Goal: Task Accomplishment & Management: Manage account settings

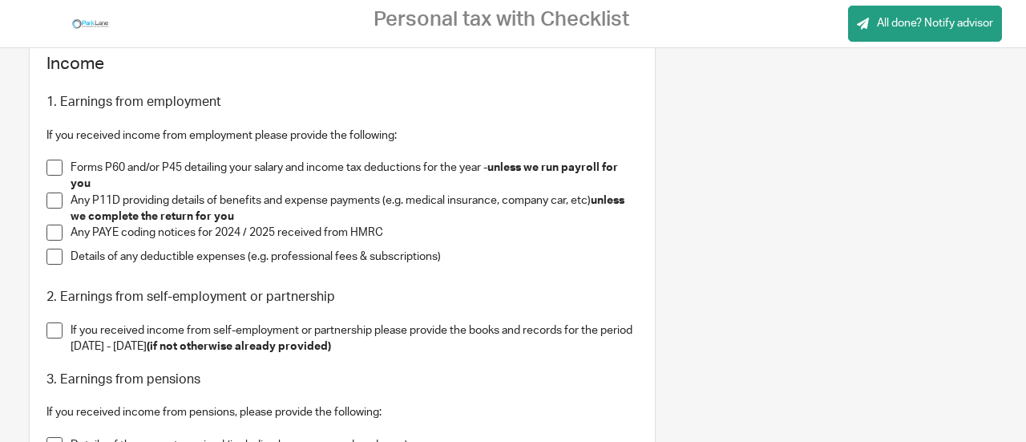
scroll to position [435, 0]
click at [51, 198] on span at bounding box center [54, 199] width 16 height 16
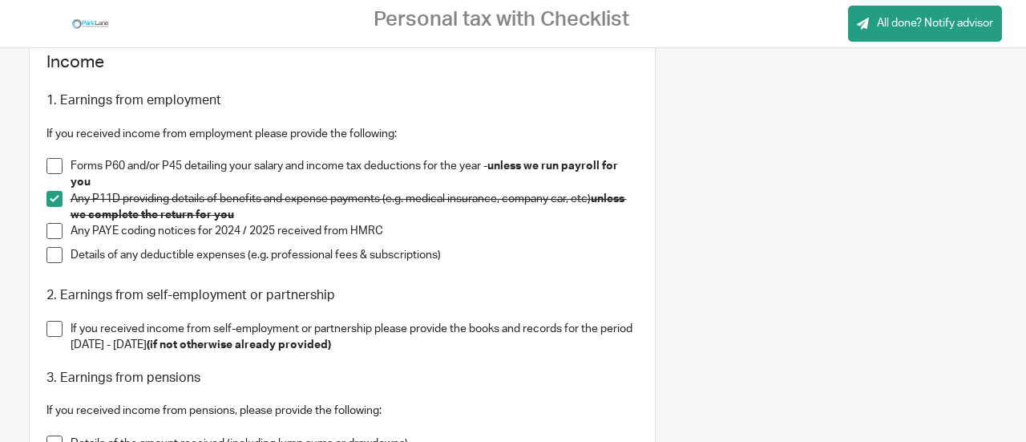
click at [51, 229] on span at bounding box center [54, 231] width 16 height 16
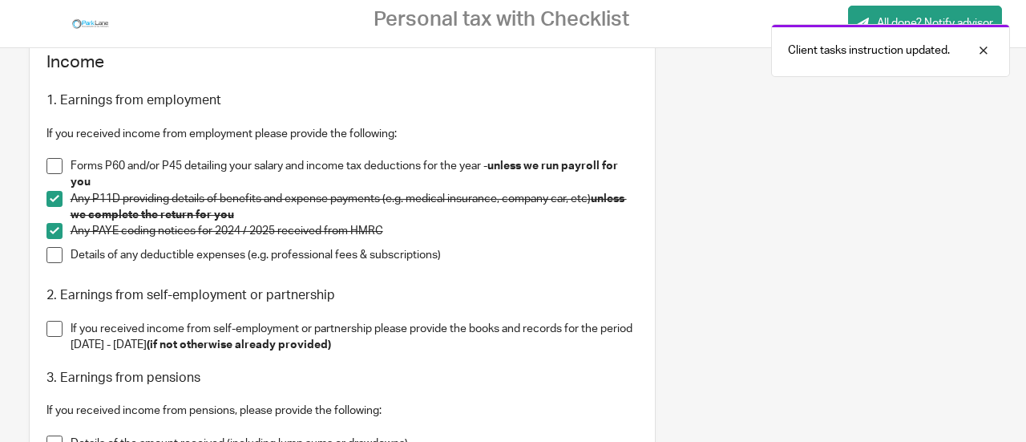
click at [52, 256] on span at bounding box center [54, 255] width 16 height 16
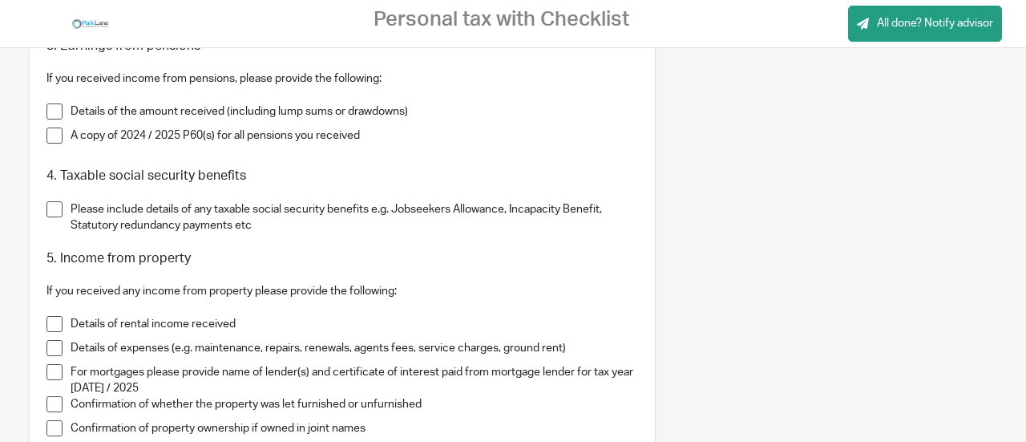
scroll to position [768, 0]
click at [59, 208] on span at bounding box center [54, 208] width 16 height 16
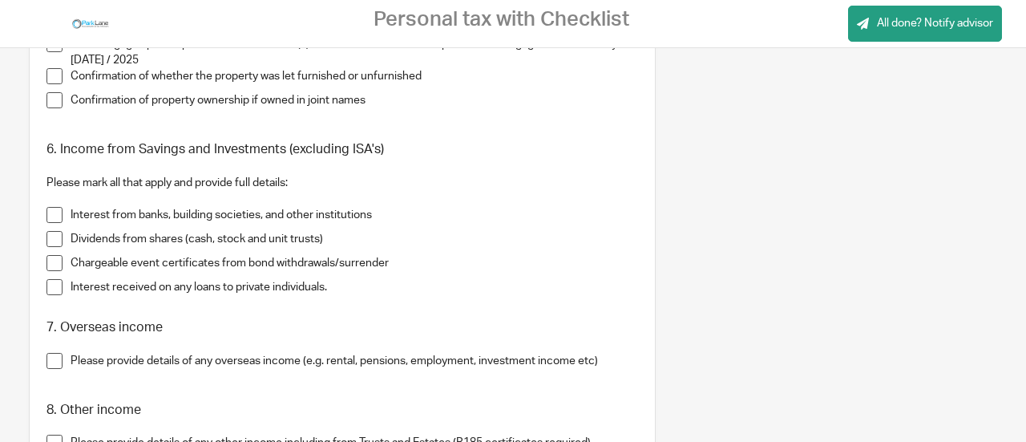
scroll to position [1108, 0]
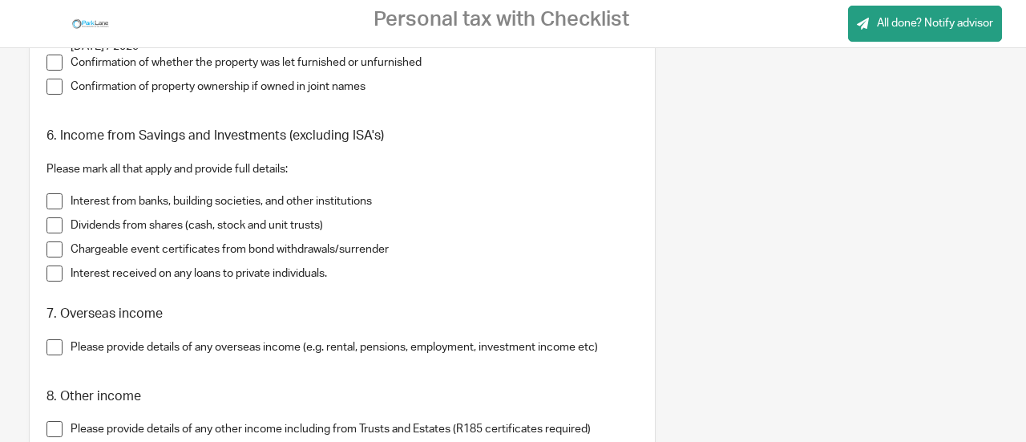
click at [53, 224] on span at bounding box center [54, 225] width 16 height 16
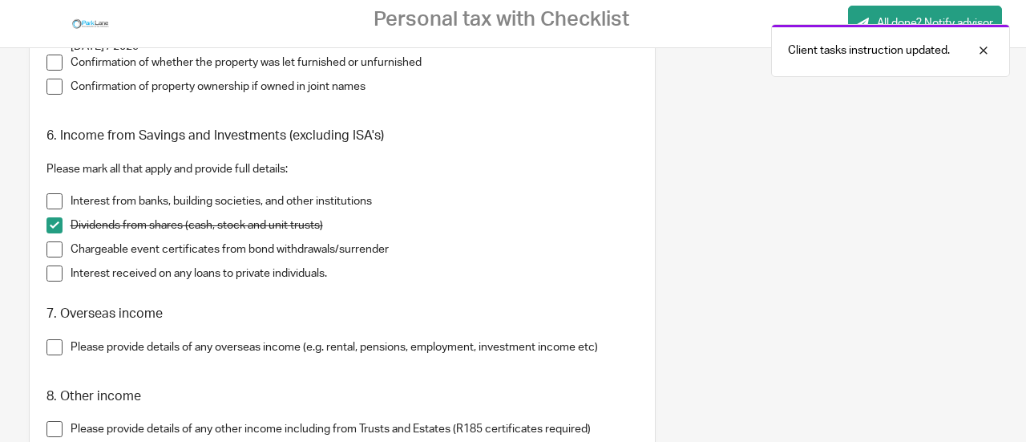
click at [48, 249] on span at bounding box center [54, 249] width 16 height 16
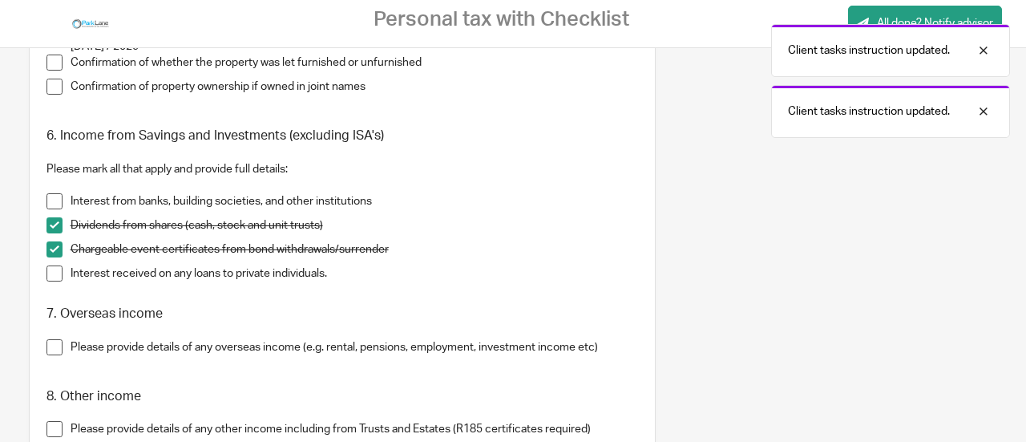
click at [53, 276] on span at bounding box center [54, 273] width 16 height 16
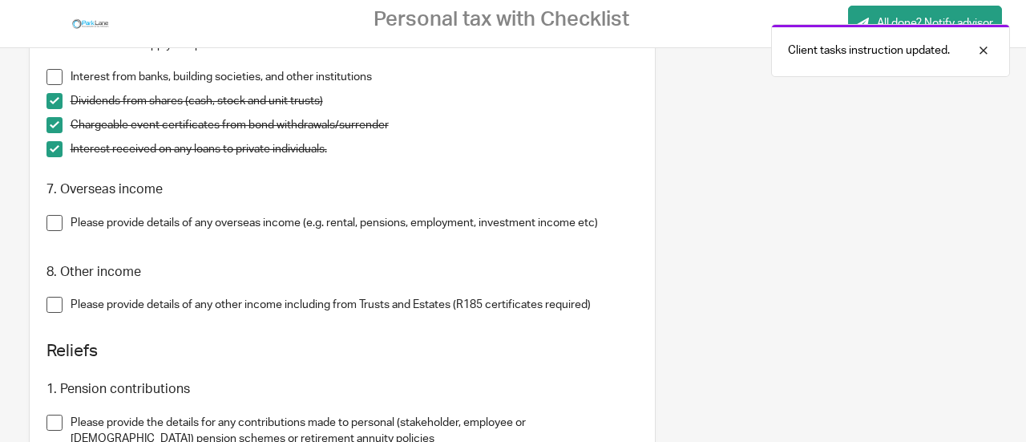
scroll to position [1242, 0]
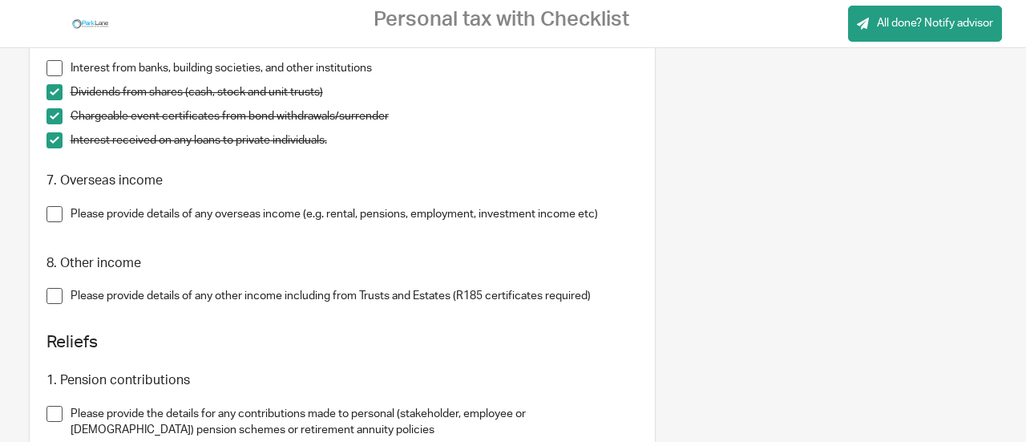
click at [51, 212] on span at bounding box center [54, 214] width 16 height 16
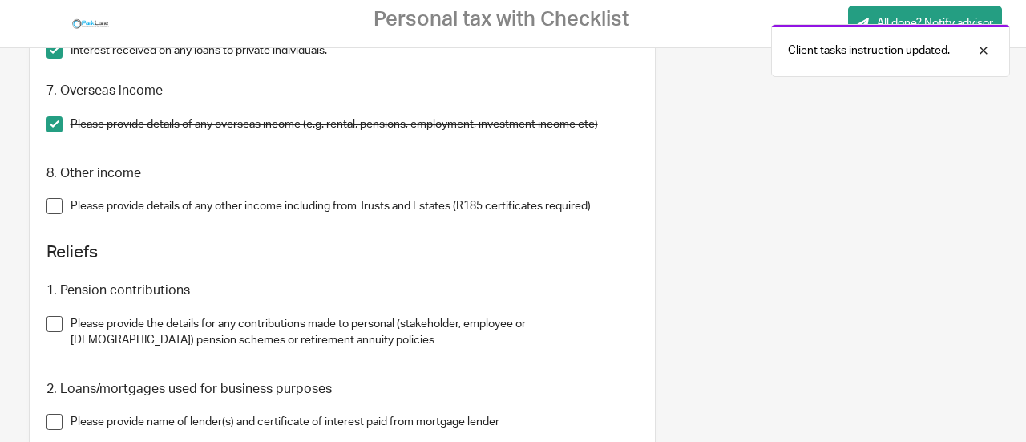
scroll to position [1335, 0]
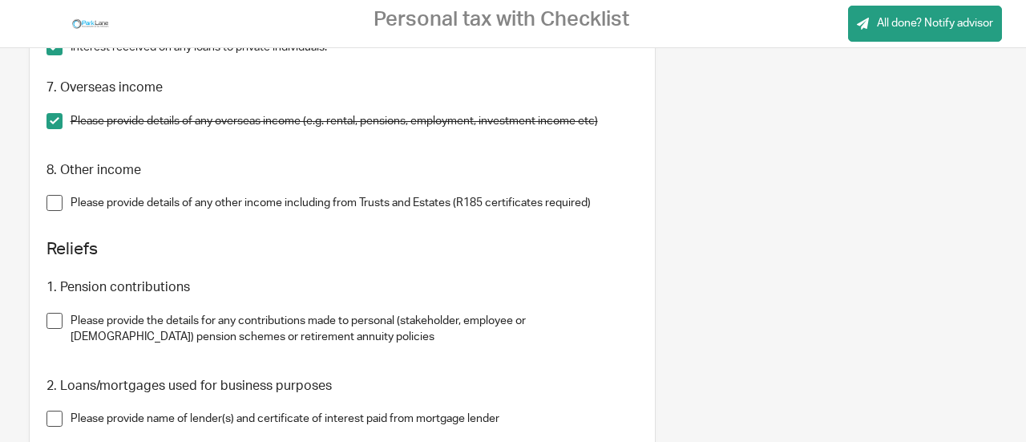
click at [53, 203] on span at bounding box center [54, 203] width 16 height 16
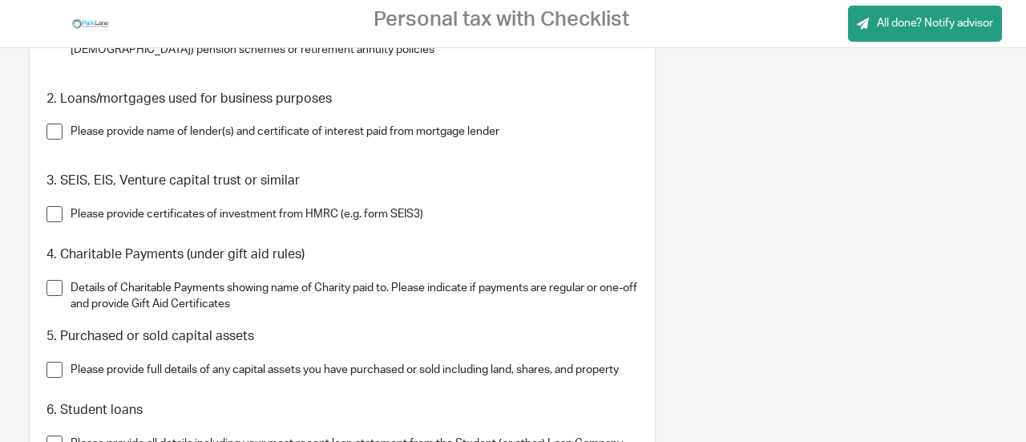
scroll to position [1626, 0]
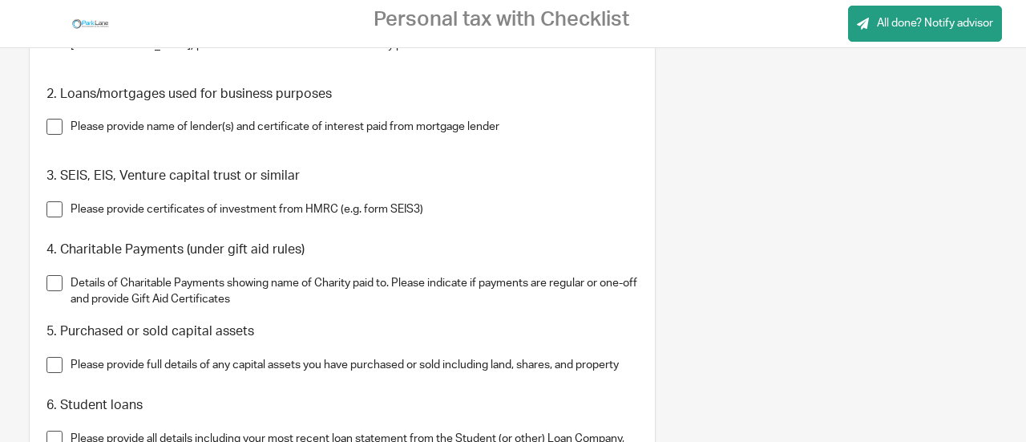
click at [52, 206] on span at bounding box center [54, 209] width 16 height 16
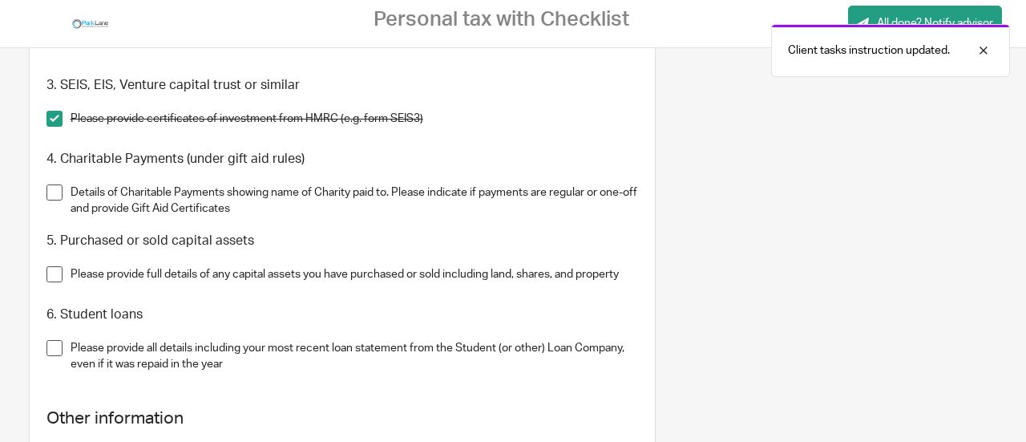
scroll to position [1741, 0]
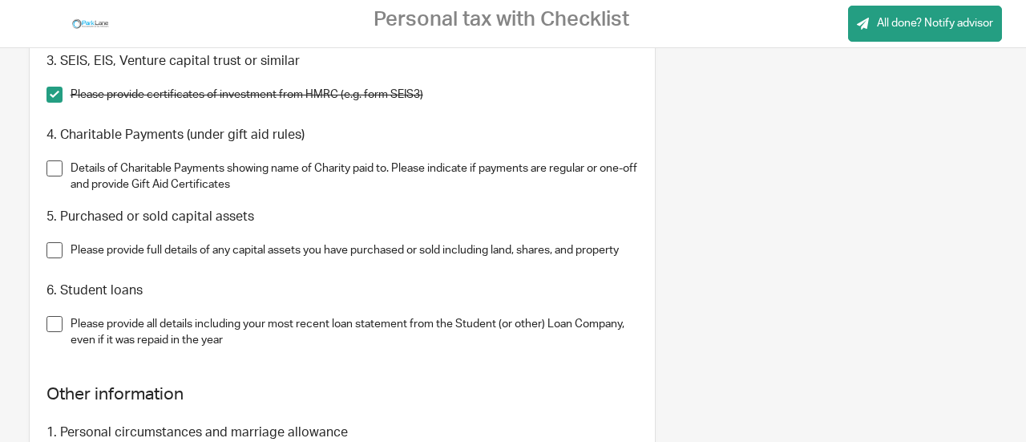
click at [48, 251] on span at bounding box center [54, 250] width 16 height 16
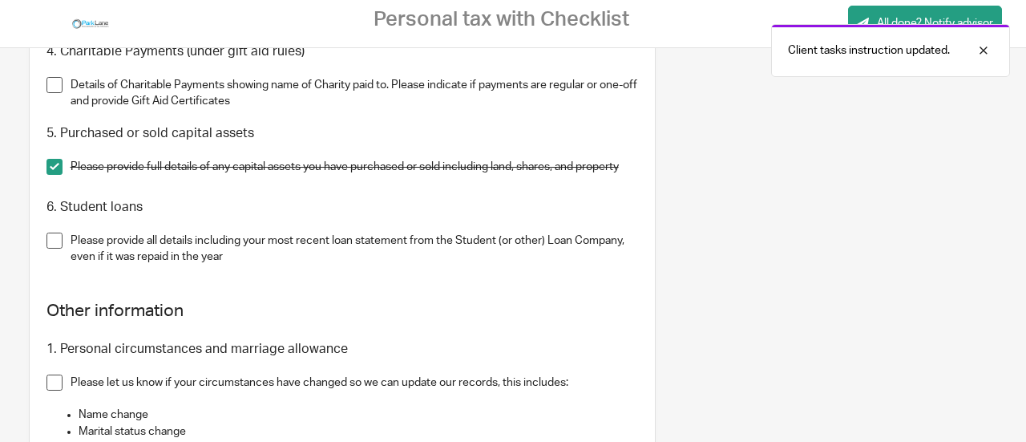
scroll to position [1827, 0]
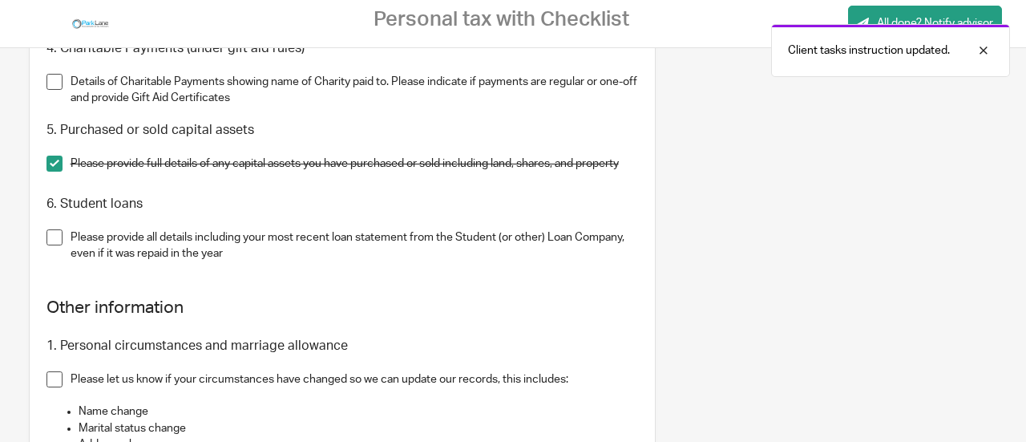
click at [53, 236] on span at bounding box center [54, 237] width 16 height 16
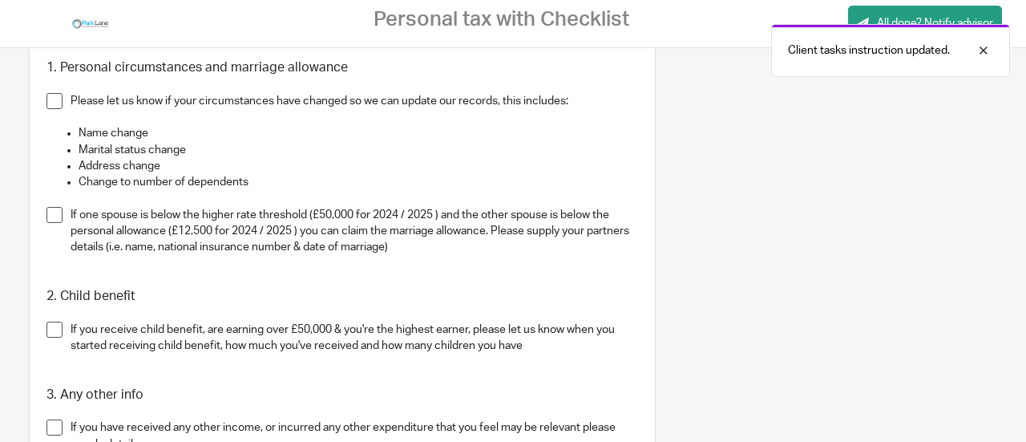
scroll to position [2115, 0]
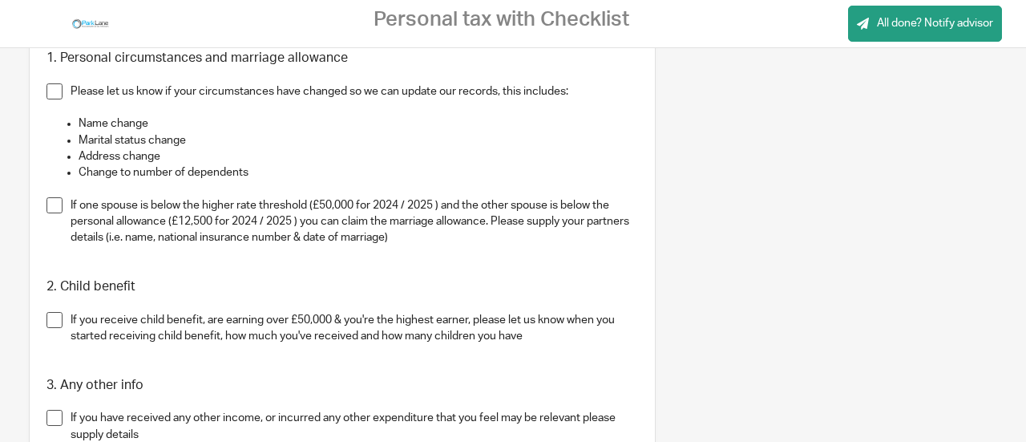
click at [56, 201] on span at bounding box center [54, 205] width 16 height 16
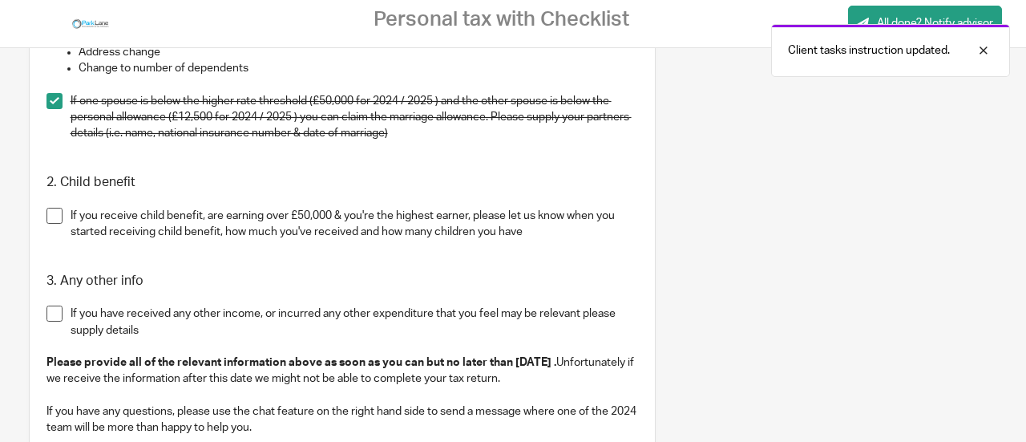
scroll to position [2226, 0]
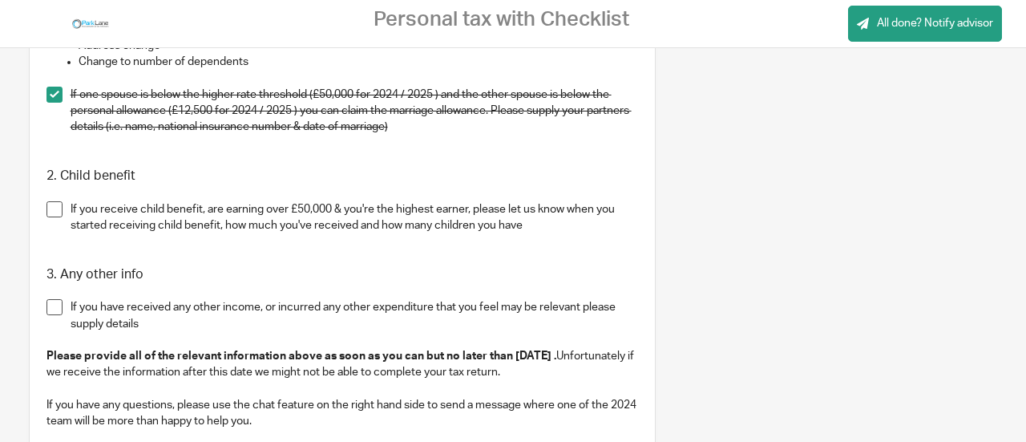
click at [55, 209] on span at bounding box center [54, 209] width 16 height 16
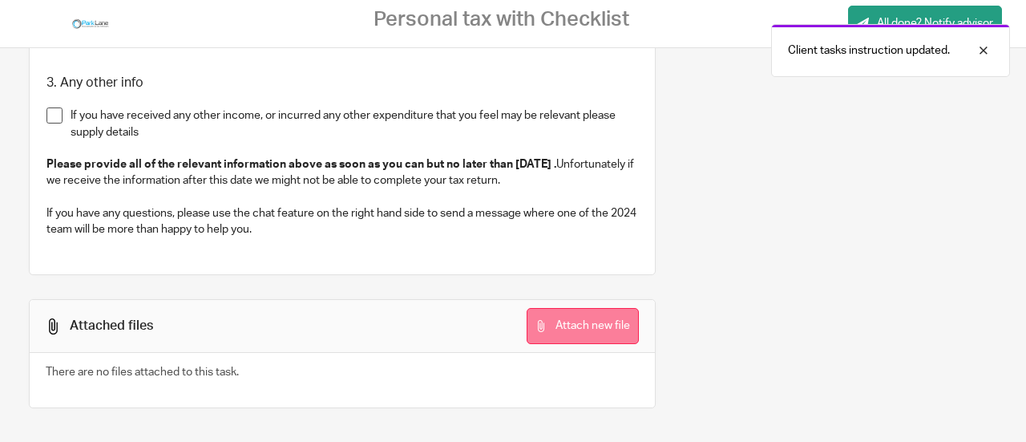
scroll to position [2418, 0]
click at [584, 326] on button "Attach new file" at bounding box center [583, 325] width 112 height 36
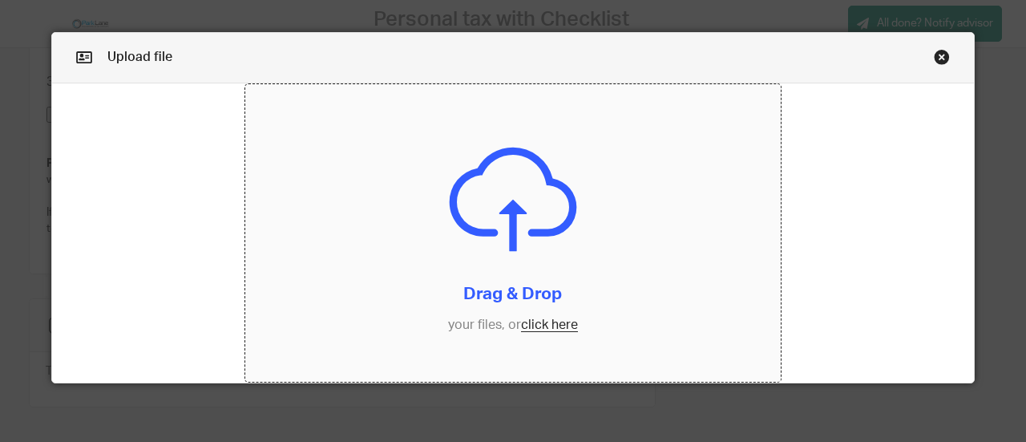
click at [533, 325] on input "file" at bounding box center [513, 233] width 536 height 298
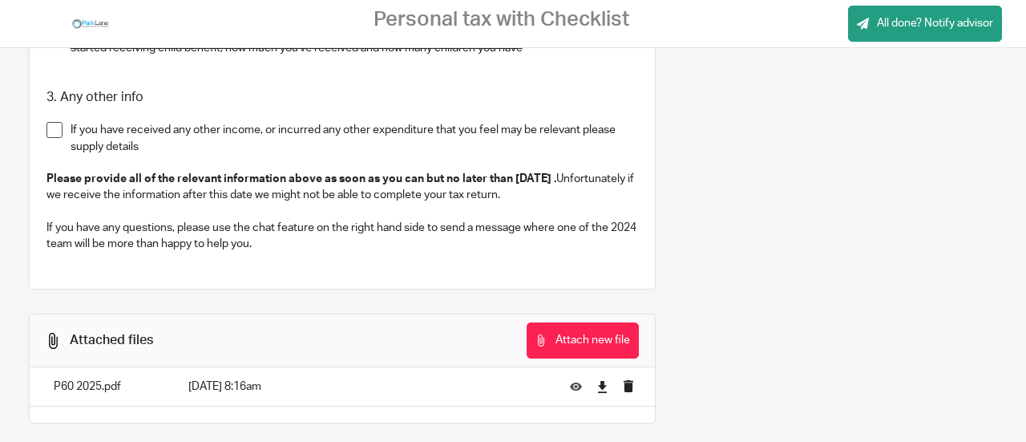
scroll to position [2422, 0]
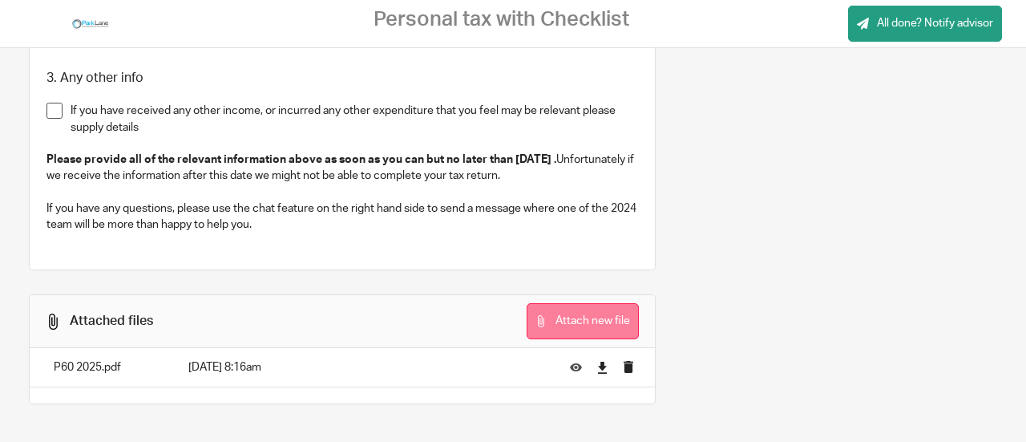
click at [585, 321] on button "Attach new file" at bounding box center [583, 321] width 112 height 36
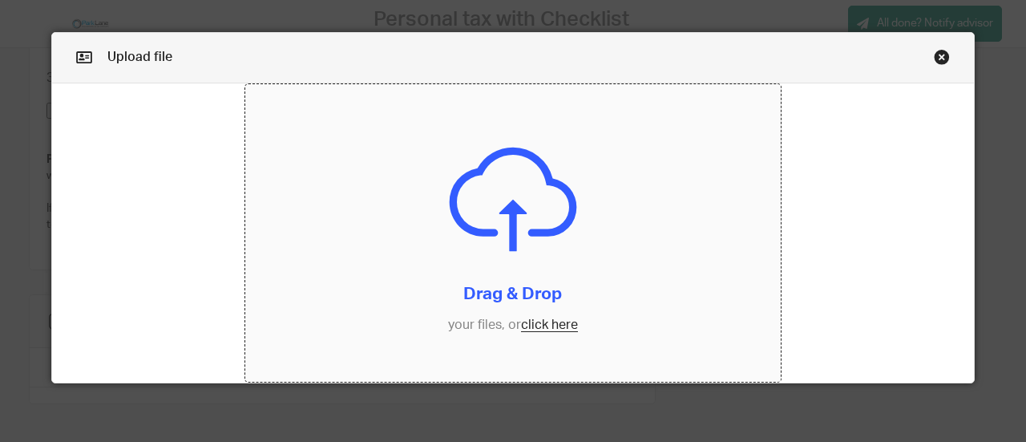
click at [541, 326] on input "file" at bounding box center [513, 233] width 536 height 298
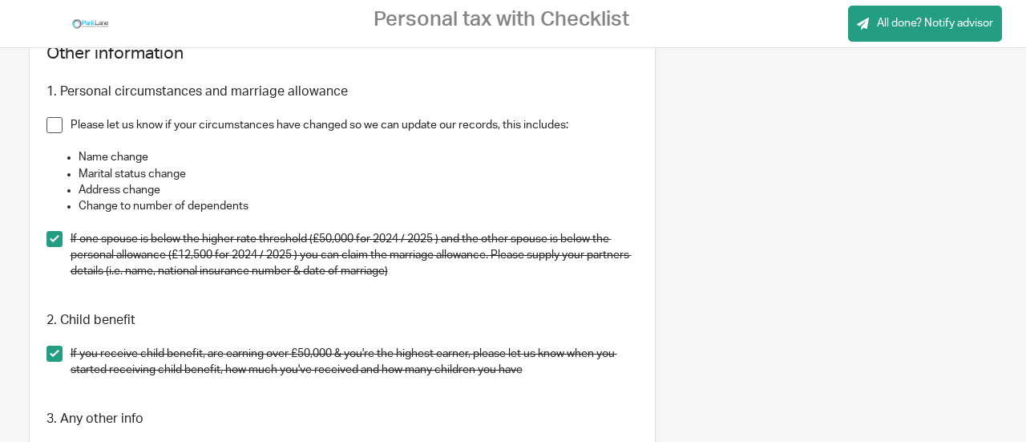
scroll to position [2077, 0]
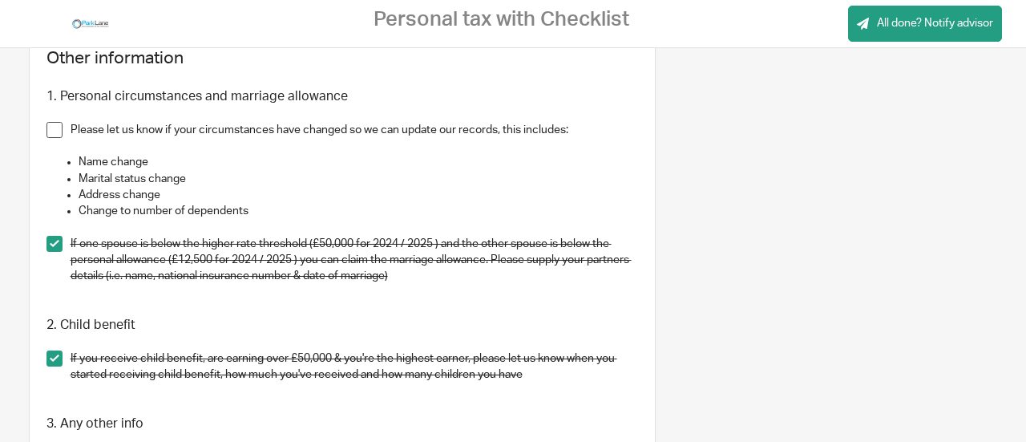
click at [53, 131] on span at bounding box center [54, 130] width 16 height 16
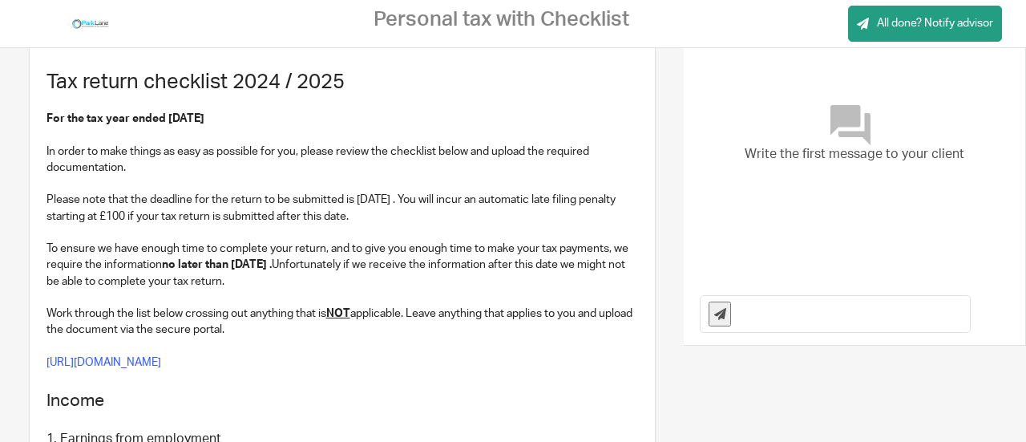
scroll to position [96, 0]
click at [800, 319] on input "text" at bounding box center [854, 315] width 231 height 36
type input "Hi, I have added my P60 and pension statement. We have asked [PERSON_NAME] seve…"
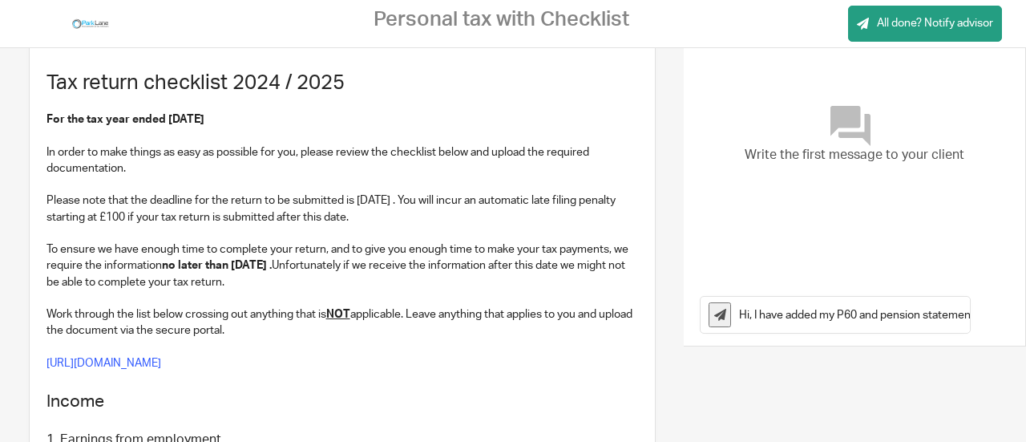
click at [714, 310] on icon at bounding box center [720, 315] width 12 height 12
